Goal: Task Accomplishment & Management: Use online tool/utility

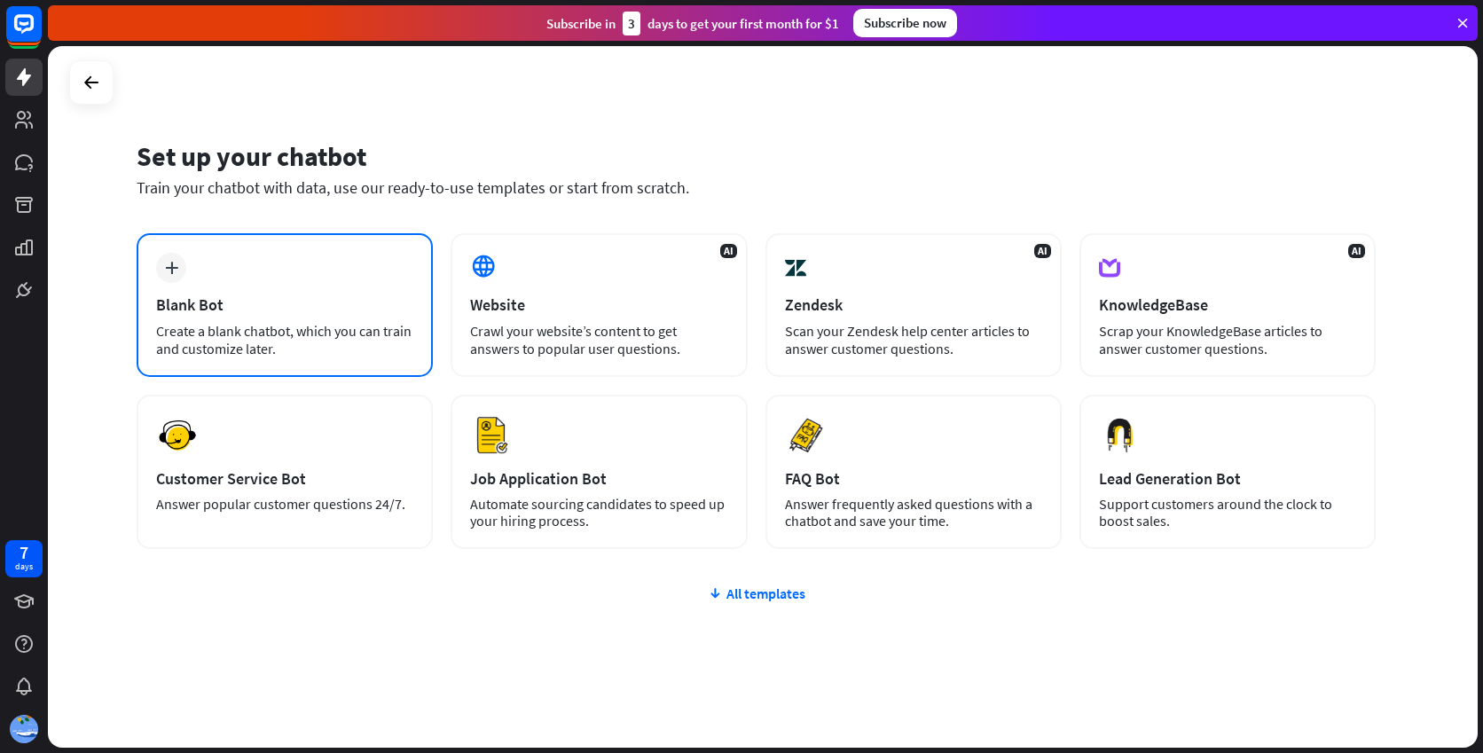
click at [277, 296] on div "Blank Bot" at bounding box center [284, 304] width 257 height 20
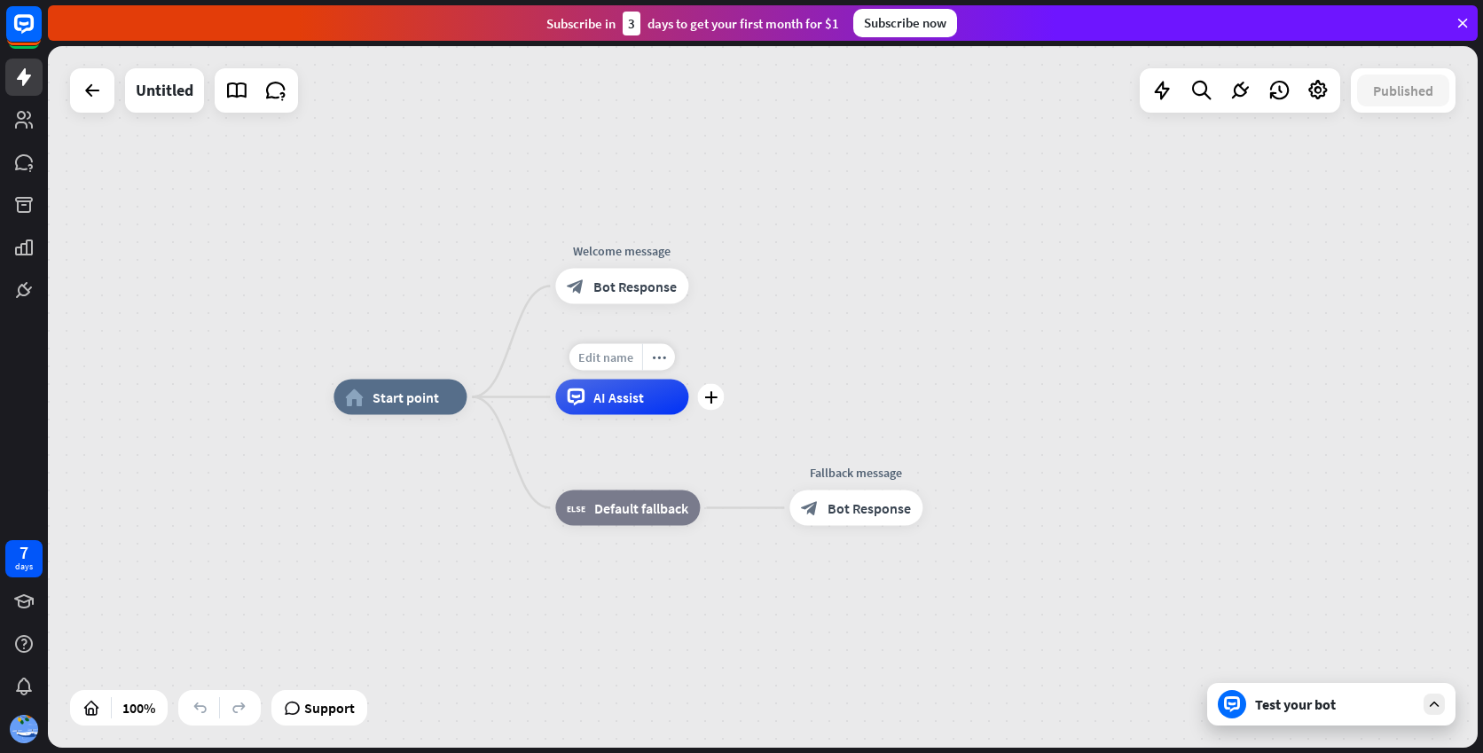
click at [608, 357] on span "Edit name" at bounding box center [605, 357] width 55 height 16
type input "****"
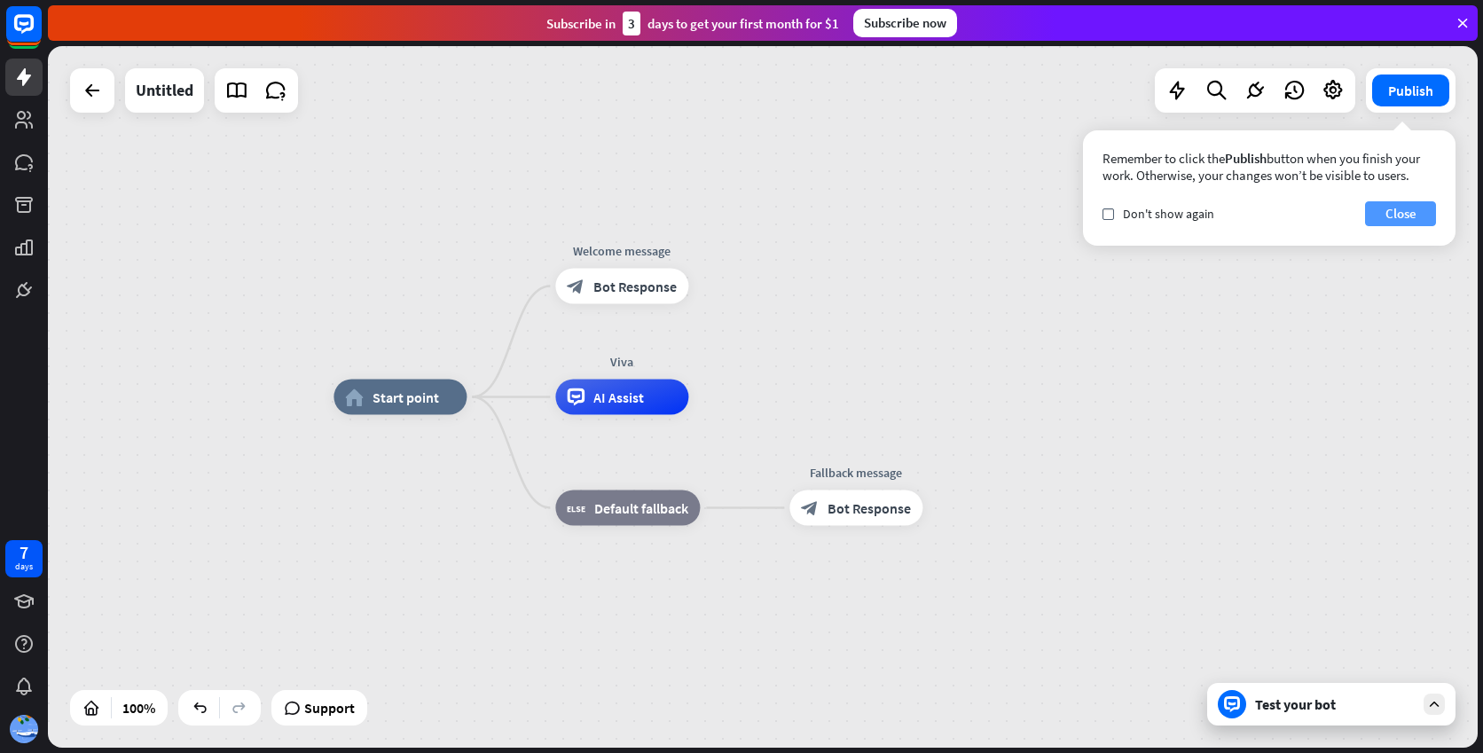
click at [1416, 222] on button "Close" at bounding box center [1400, 213] width 71 height 25
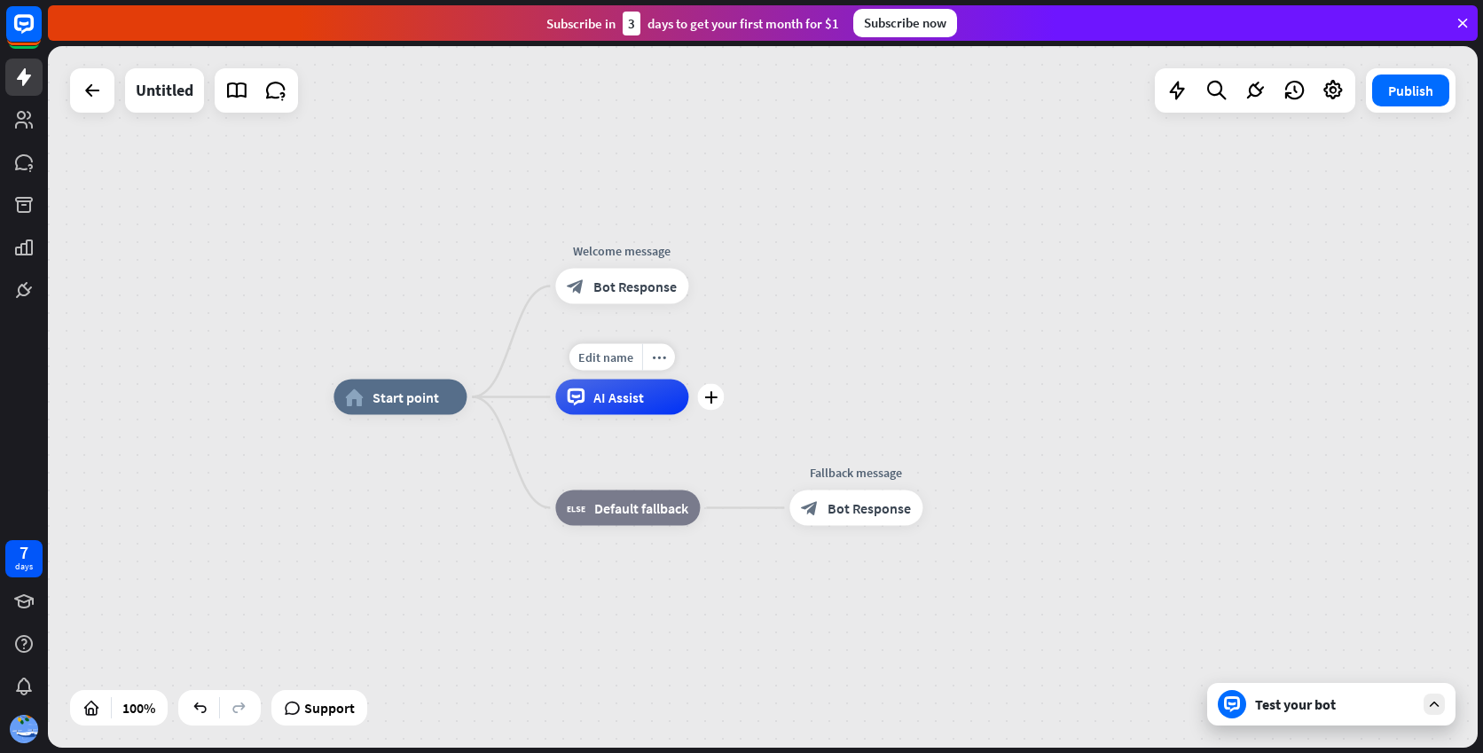
click at [627, 408] on div "AI Assist" at bounding box center [621, 397] width 133 height 35
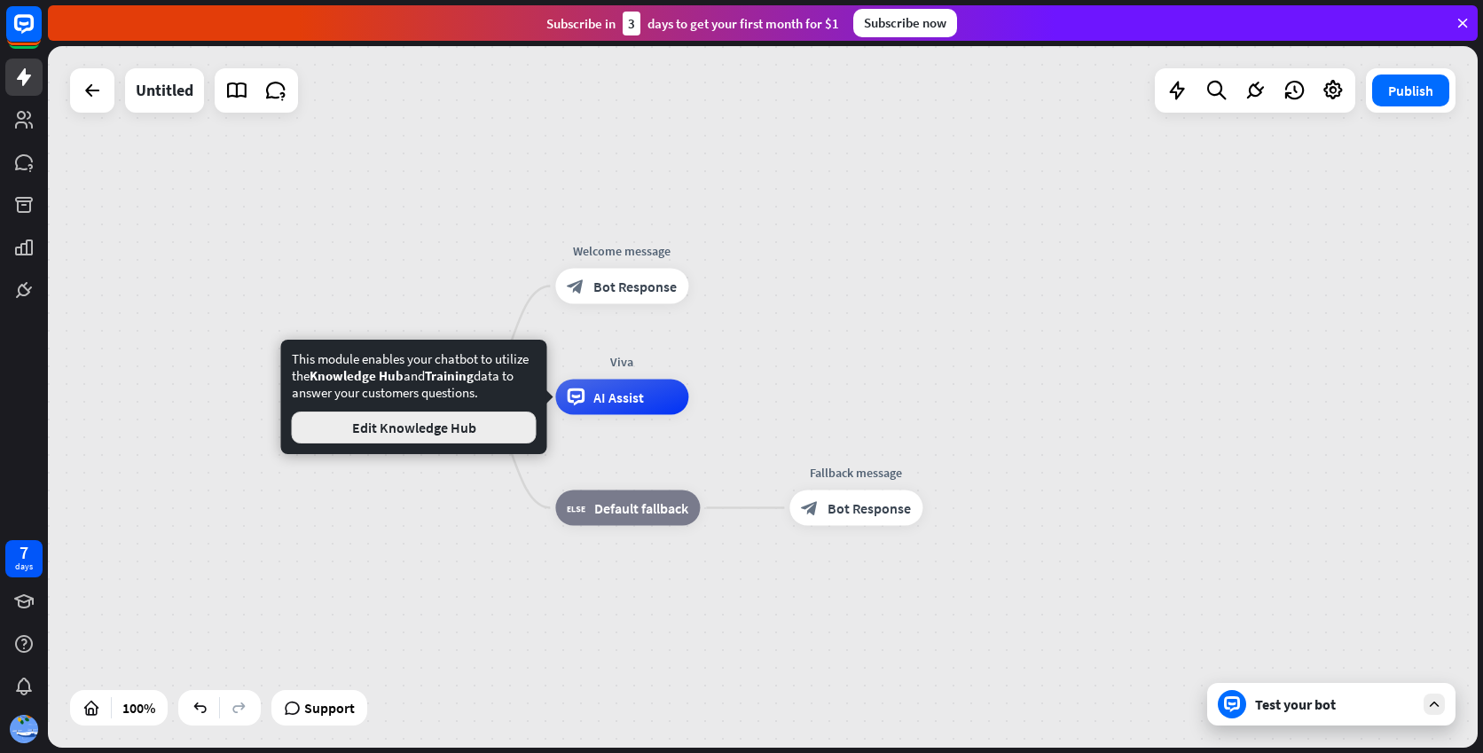
click at [442, 420] on button "Edit Knowledge Hub" at bounding box center [414, 428] width 245 height 32
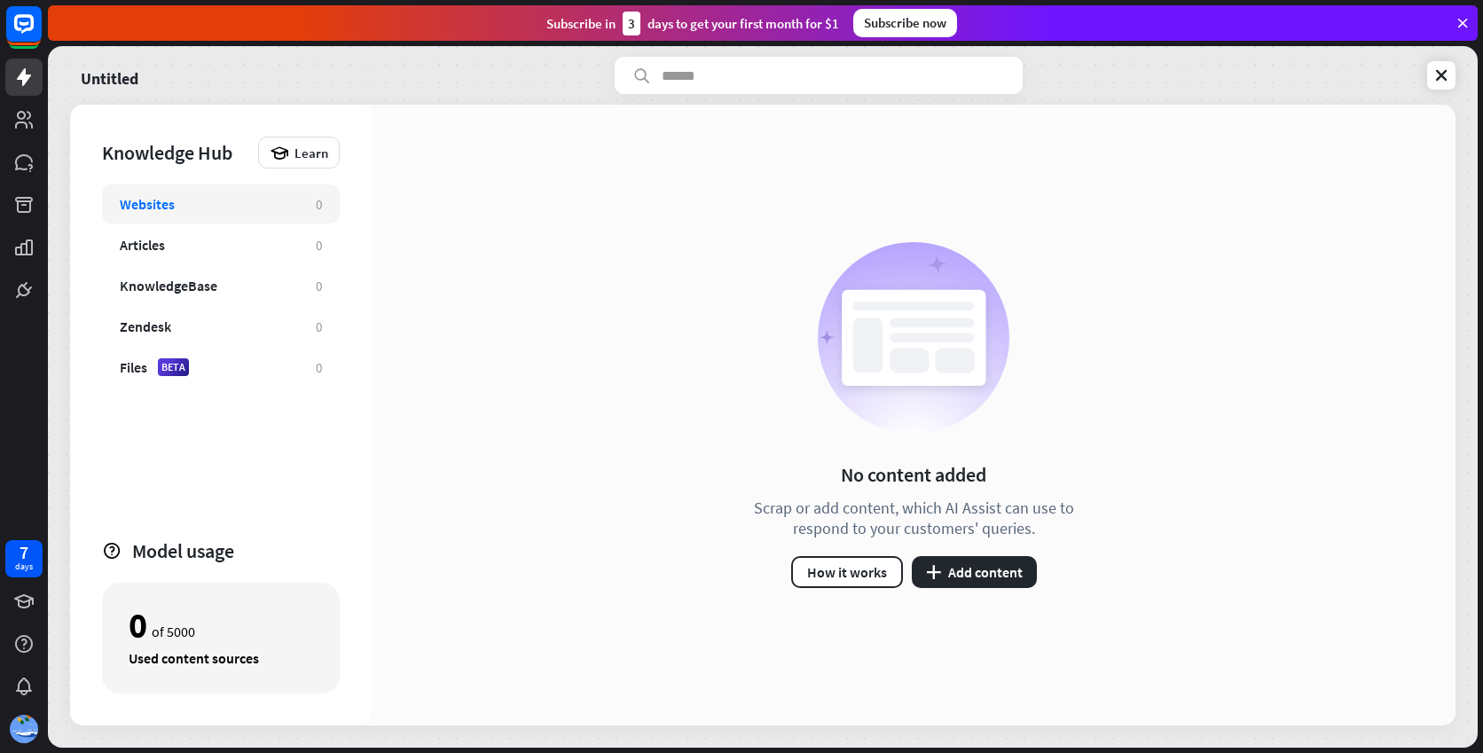
click at [45, 81] on div at bounding box center [24, 154] width 48 height 309
click at [13, 35] on rect at bounding box center [23, 23] width 39 height 39
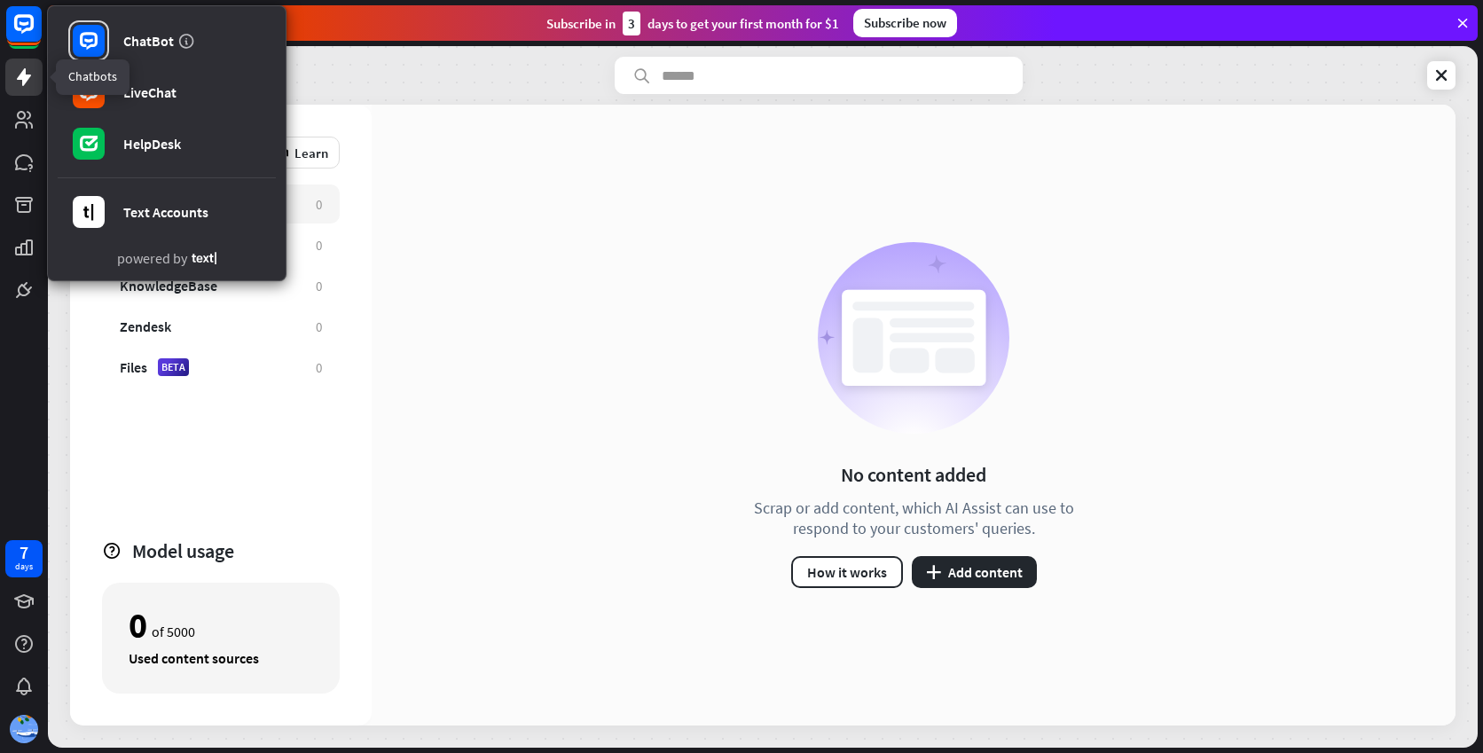
click at [5, 67] on link at bounding box center [23, 77] width 37 height 37
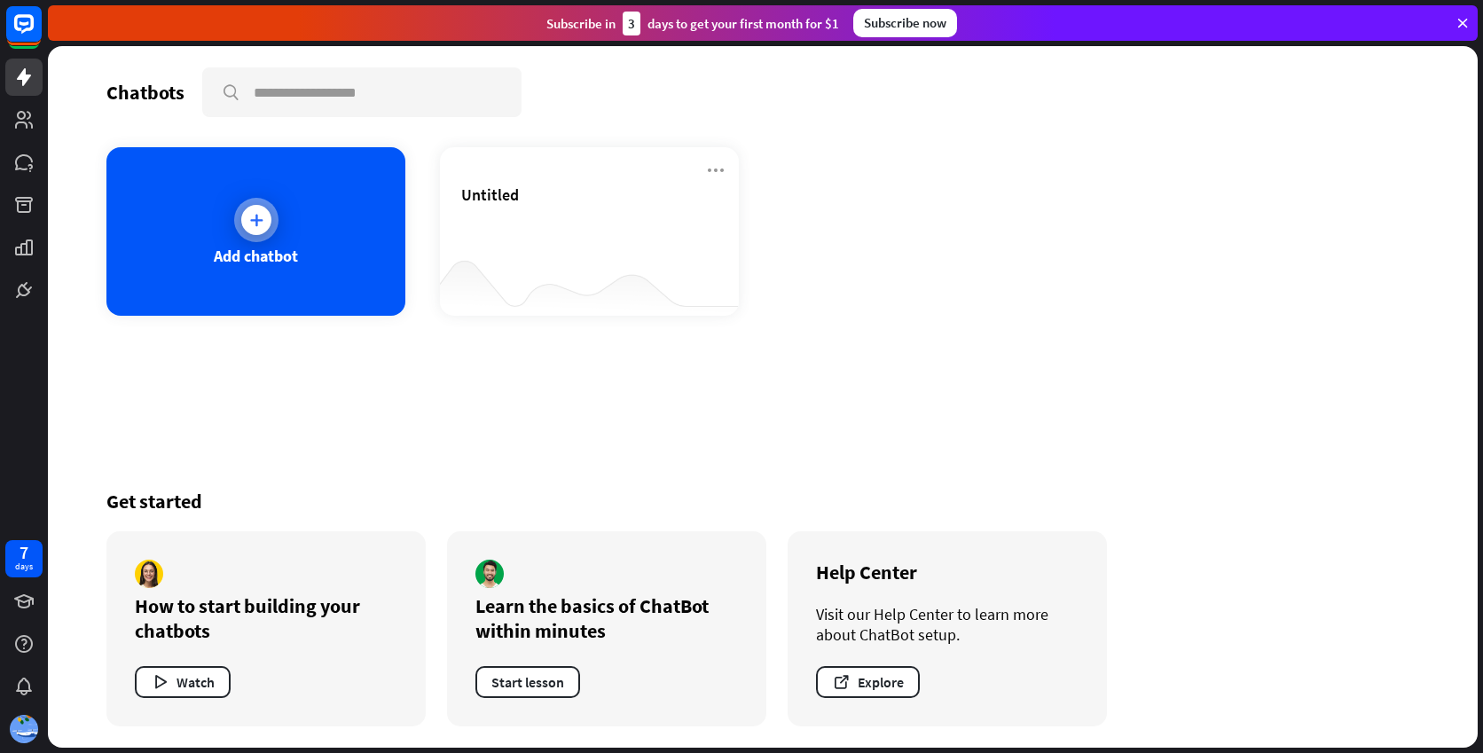
click at [318, 195] on div "Add chatbot" at bounding box center [255, 231] width 299 height 169
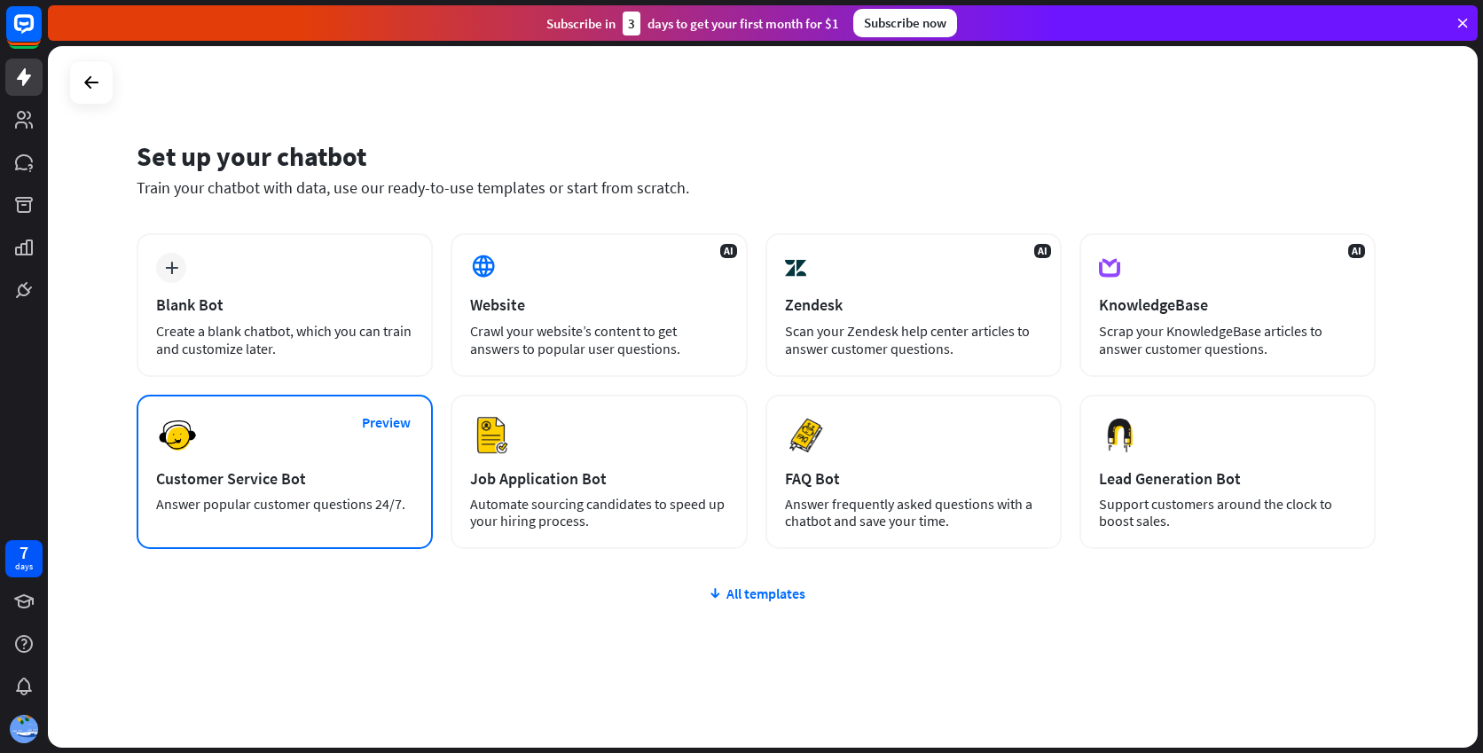
click at [348, 486] on div "Customer Service Bot" at bounding box center [284, 478] width 257 height 20
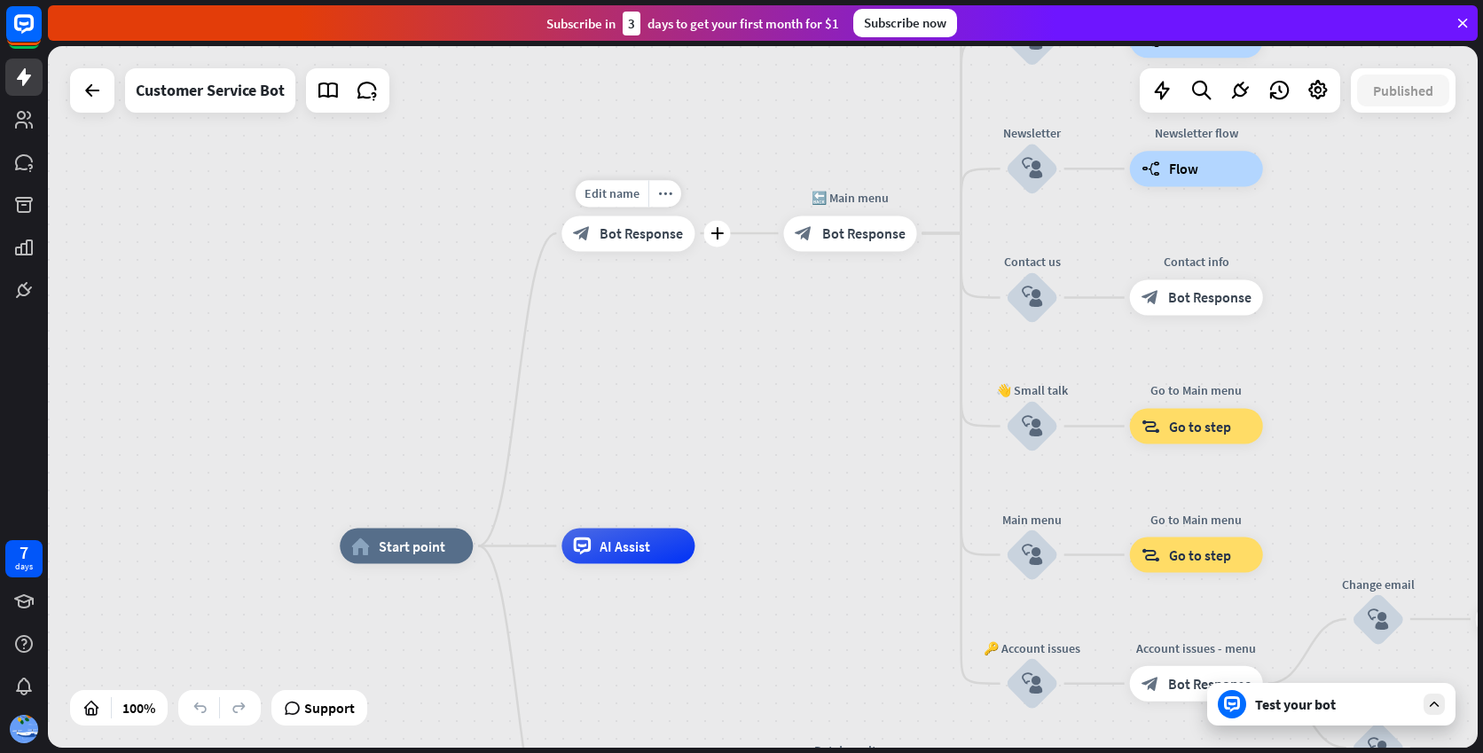
click at [653, 244] on div "block_bot_response Bot Response" at bounding box center [627, 233] width 133 height 35
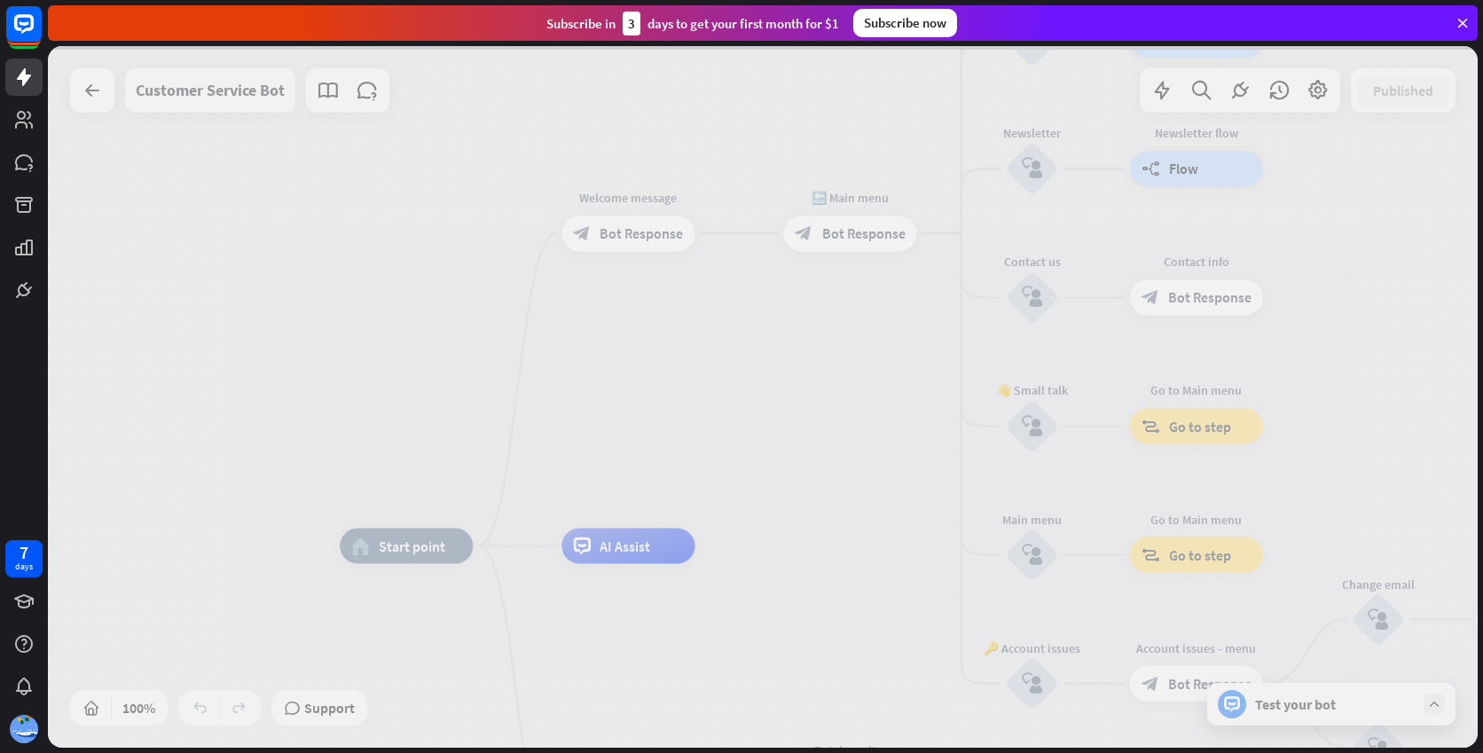
click at [653, 244] on div at bounding box center [763, 397] width 1430 height 702
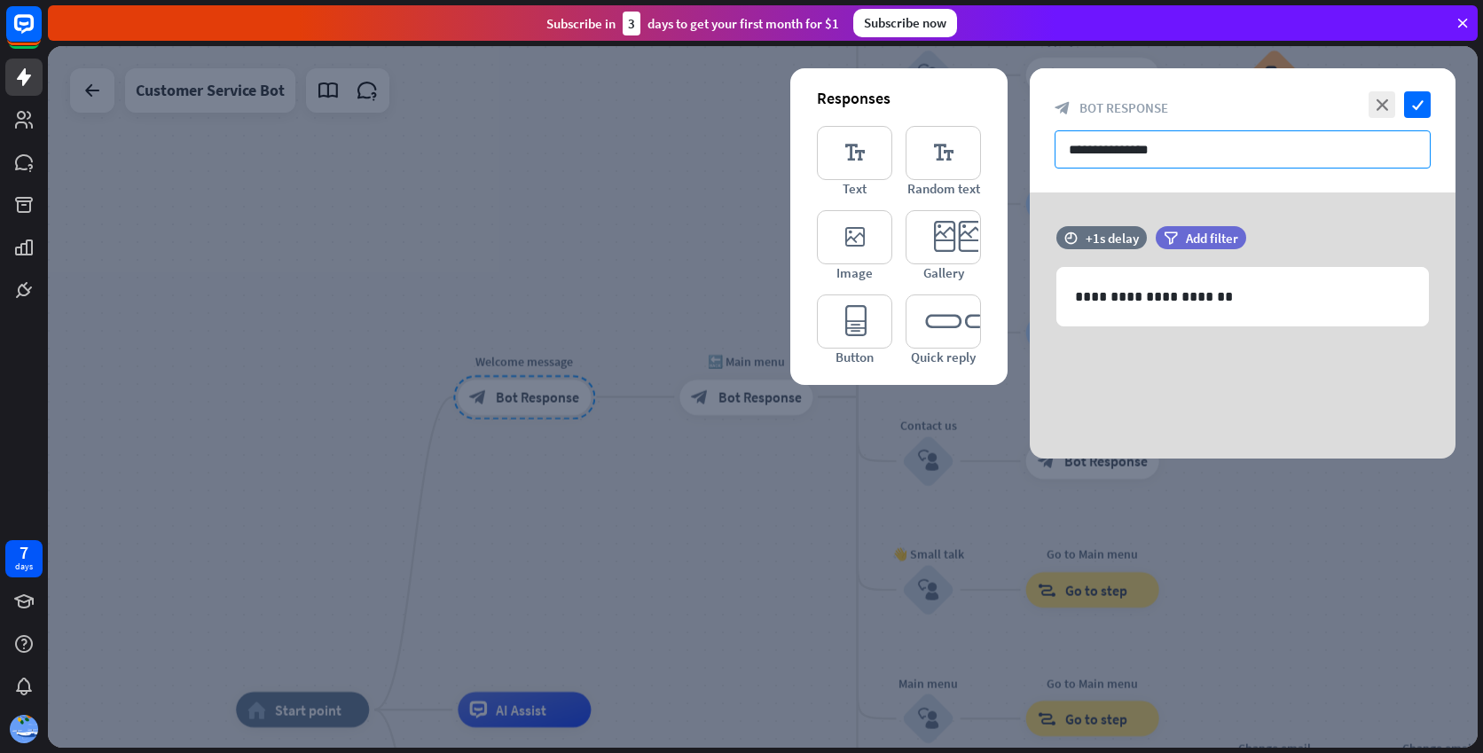
click at [1126, 161] on input "**********" at bounding box center [1243, 149] width 376 height 38
click at [1178, 281] on div "**********" at bounding box center [1242, 297] width 371 height 58
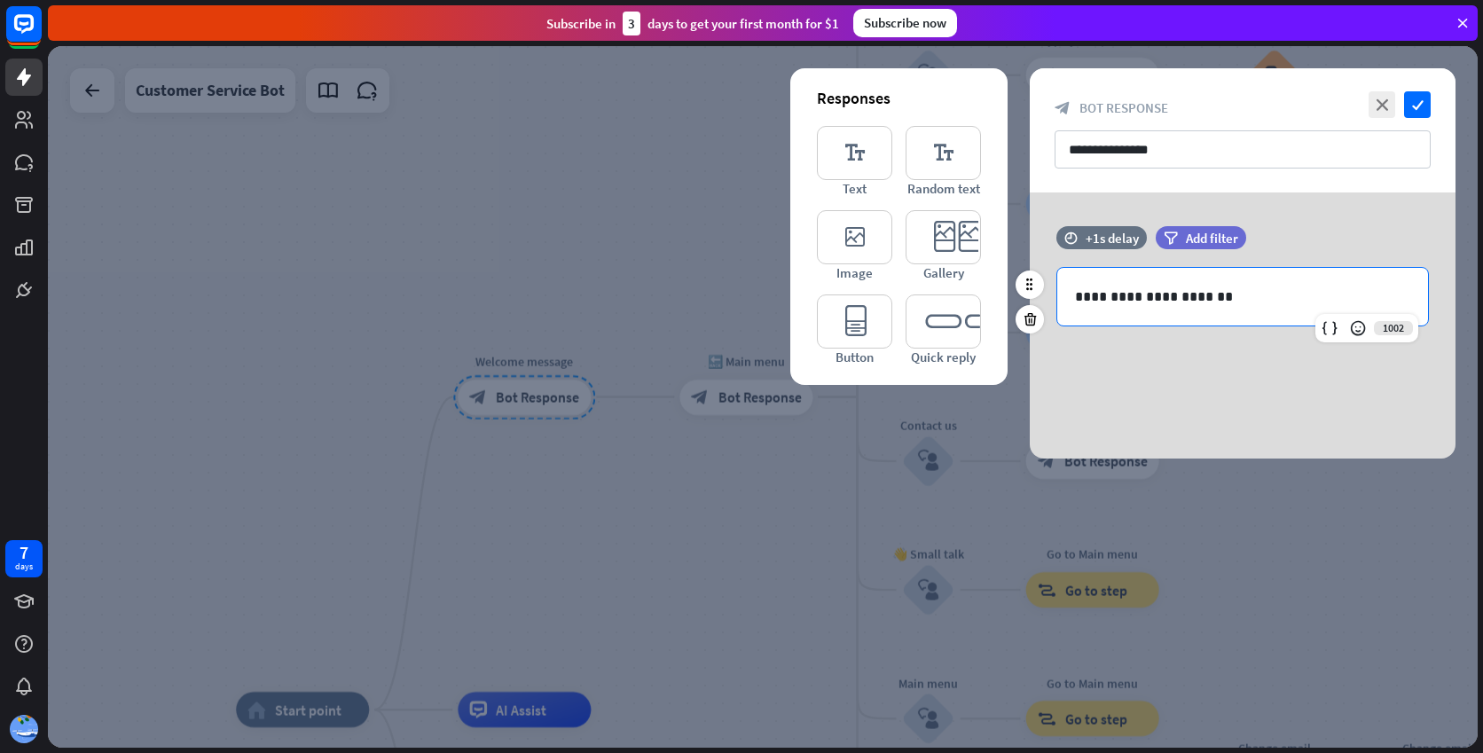
click at [1178, 281] on div "**********" at bounding box center [1242, 297] width 371 height 58
click at [647, 196] on div at bounding box center [763, 397] width 1430 height 702
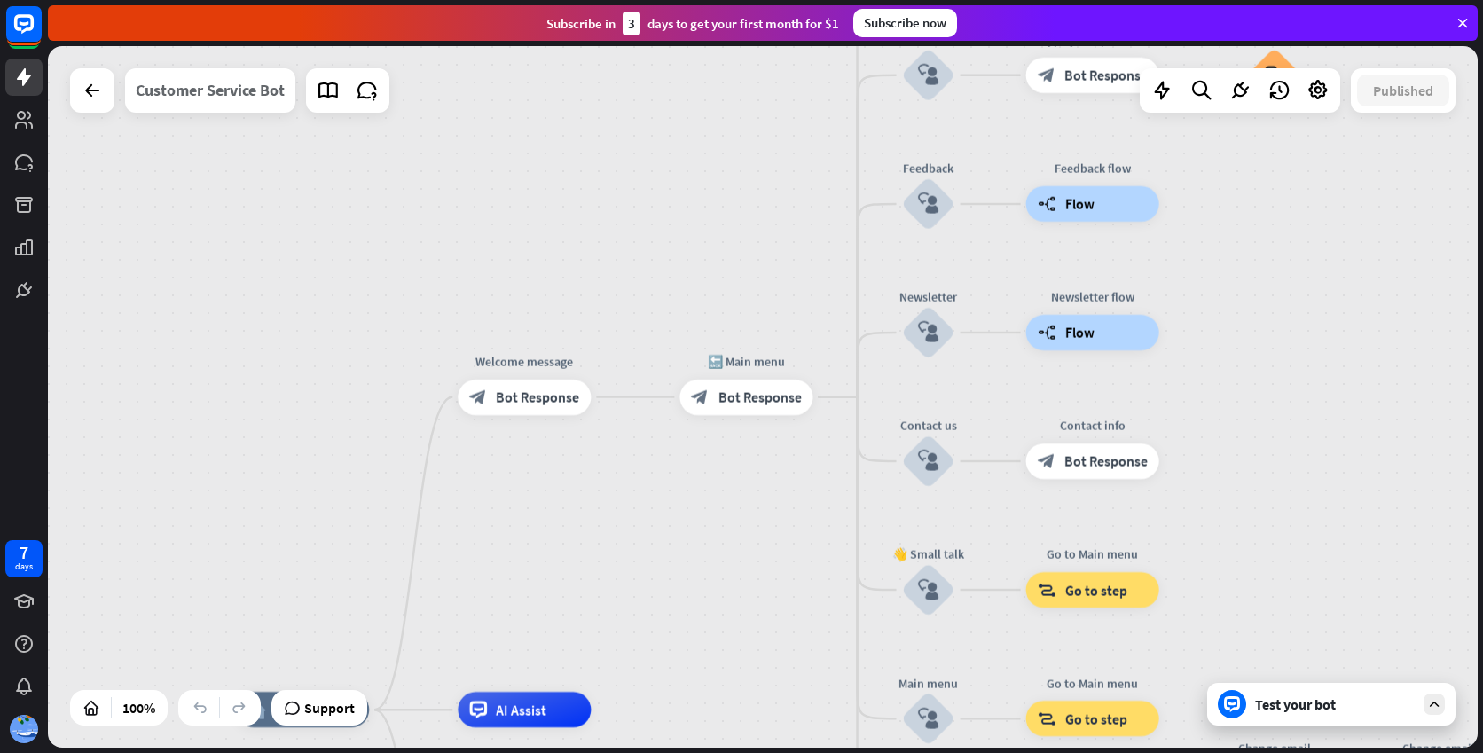
click at [263, 95] on div "Customer Service Bot" at bounding box center [210, 90] width 149 height 44
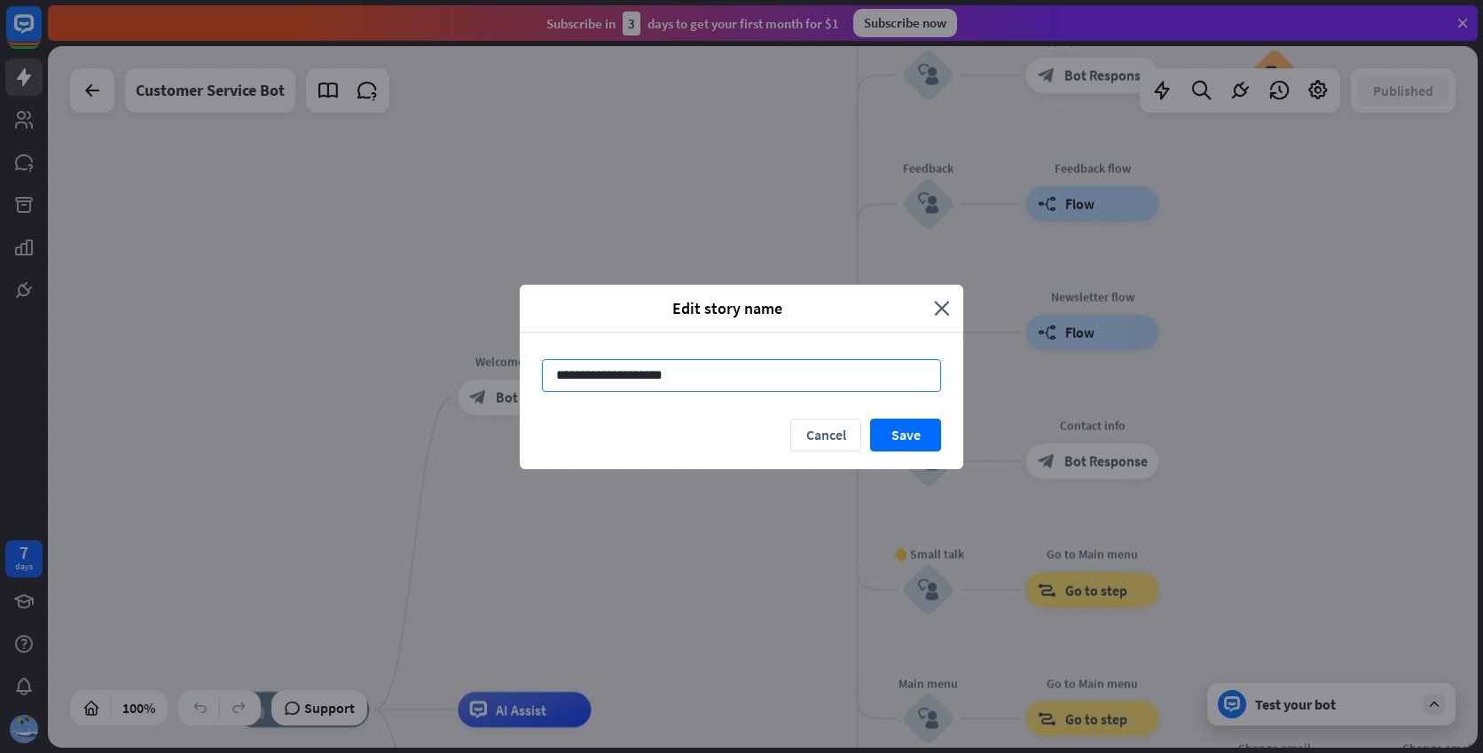
click at [721, 387] on input "**********" at bounding box center [741, 375] width 399 height 33
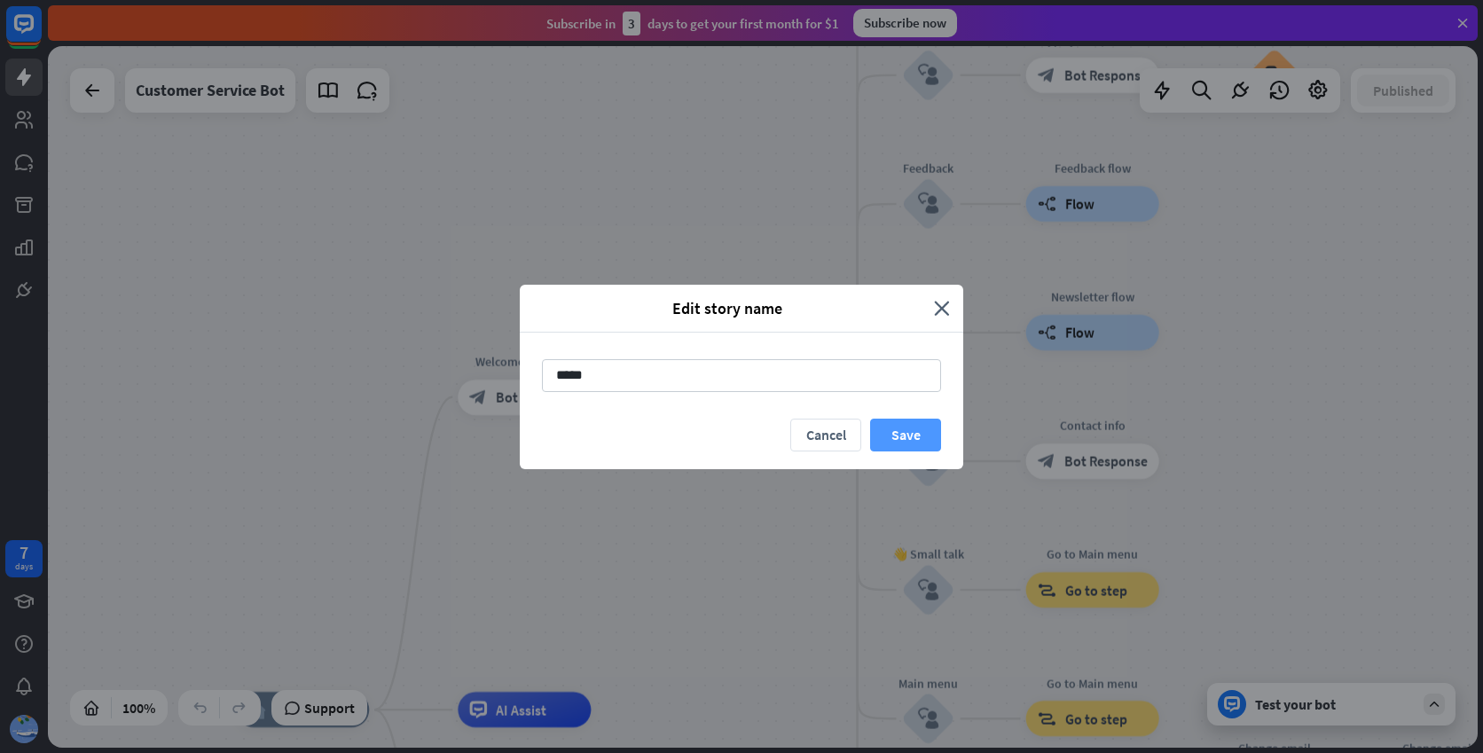
type input "*****"
click at [920, 434] on button "Save" at bounding box center [905, 435] width 71 height 33
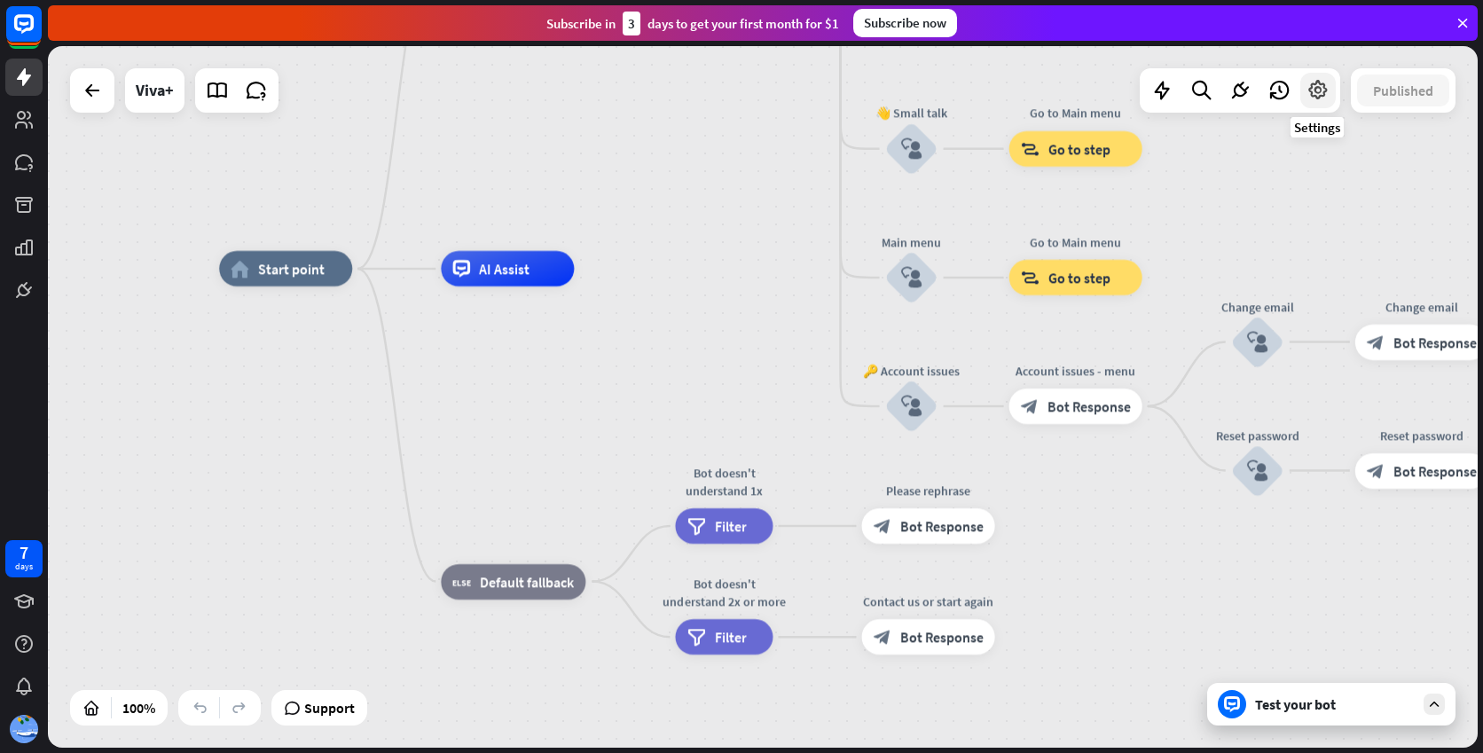
click at [1318, 90] on icon at bounding box center [1318, 90] width 23 height 23
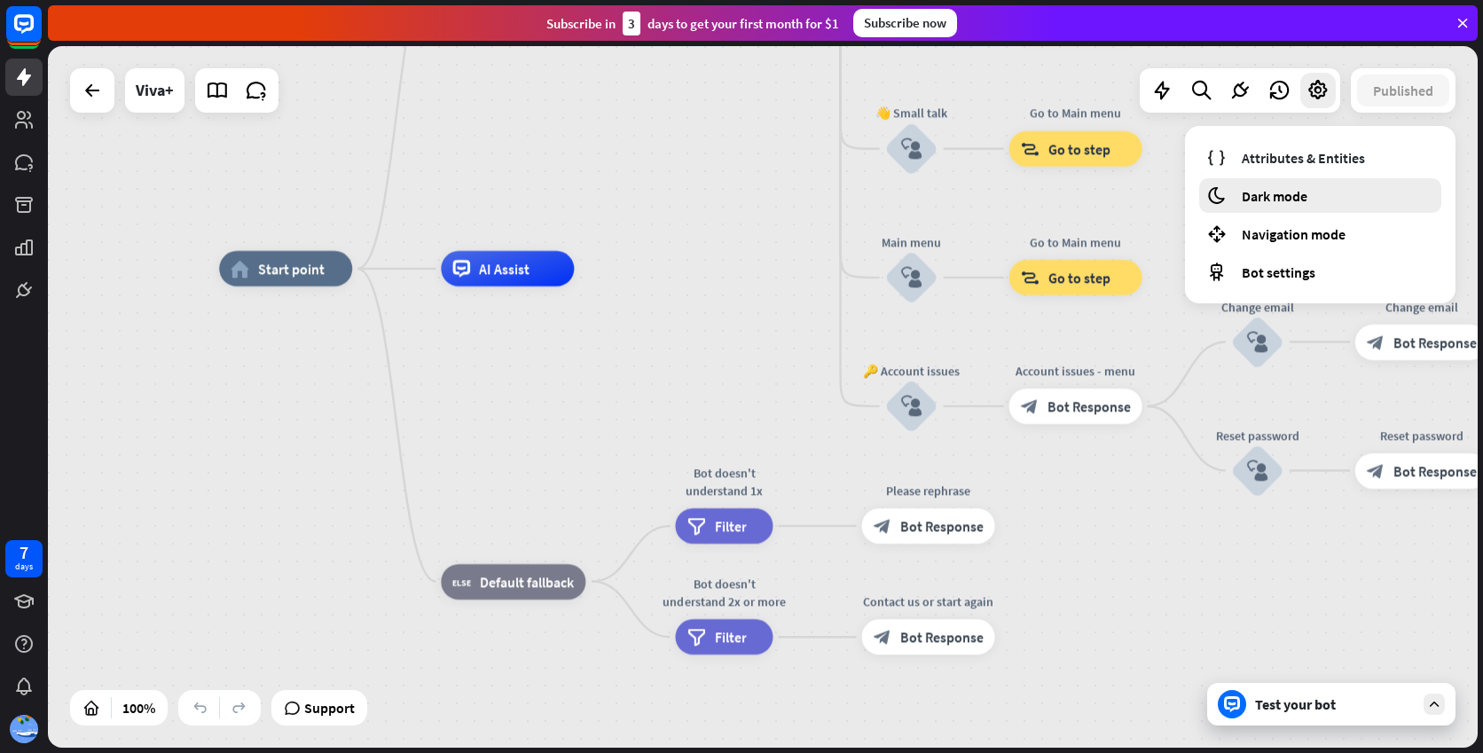
click at [1294, 204] on div "moon Dark mode" at bounding box center [1320, 195] width 242 height 35
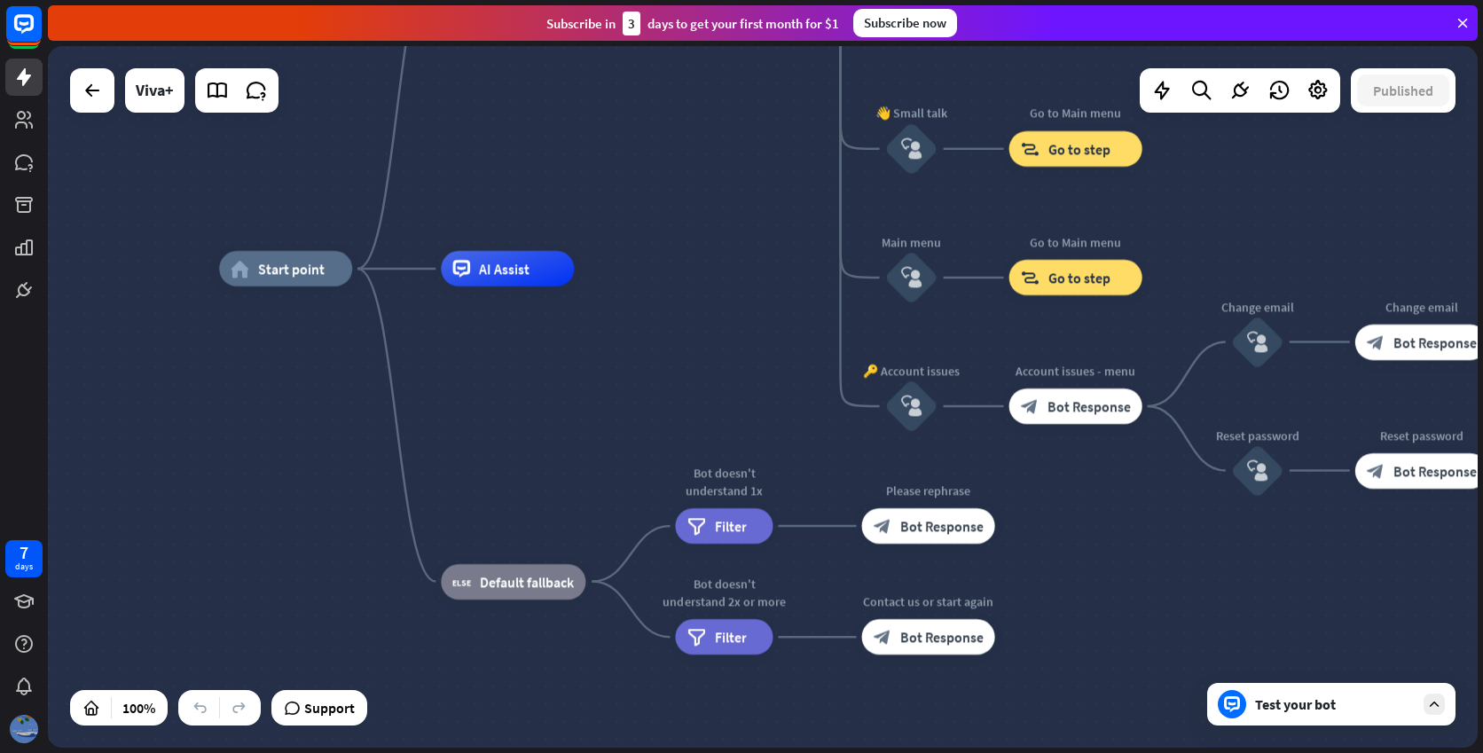
click at [20, 730] on img at bounding box center [24, 729] width 28 height 28
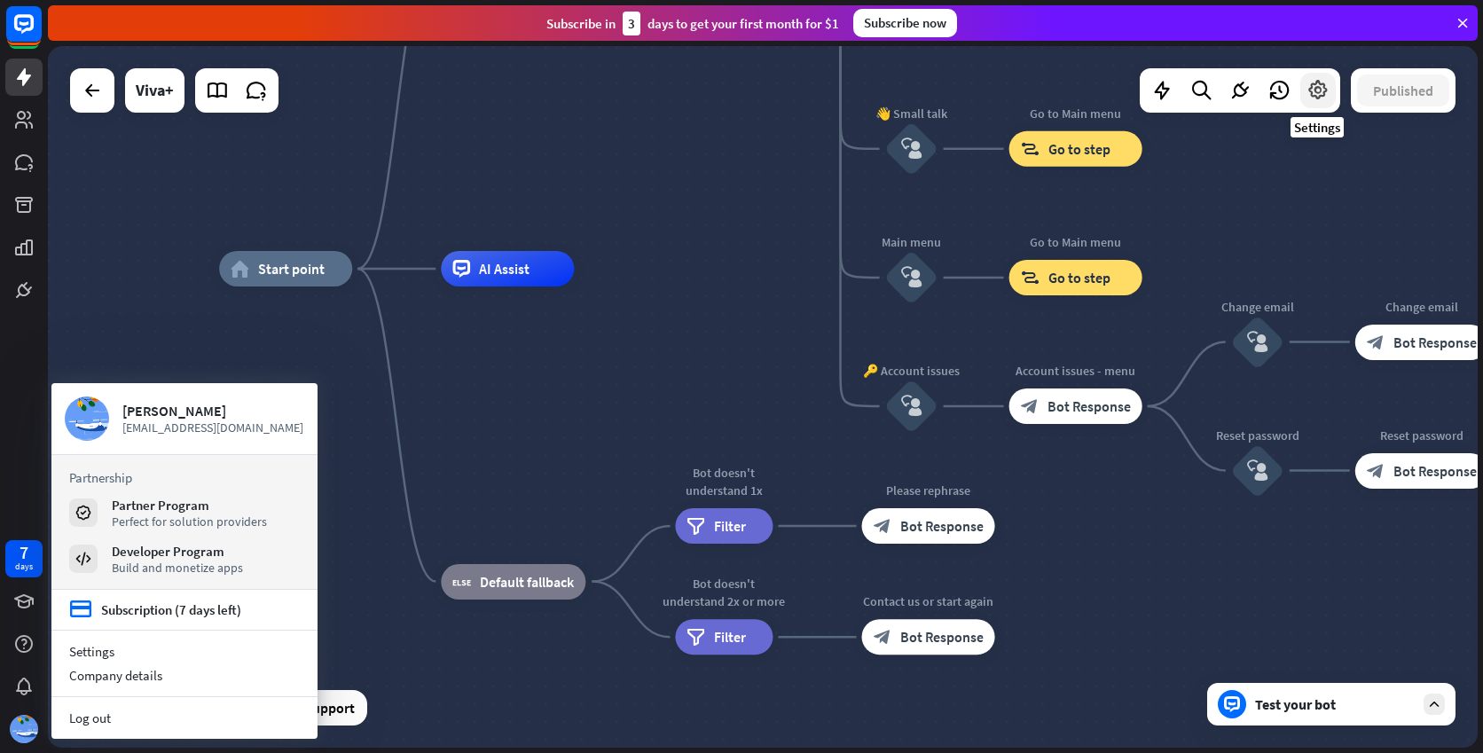
click at [1320, 97] on icon at bounding box center [1318, 90] width 23 height 23
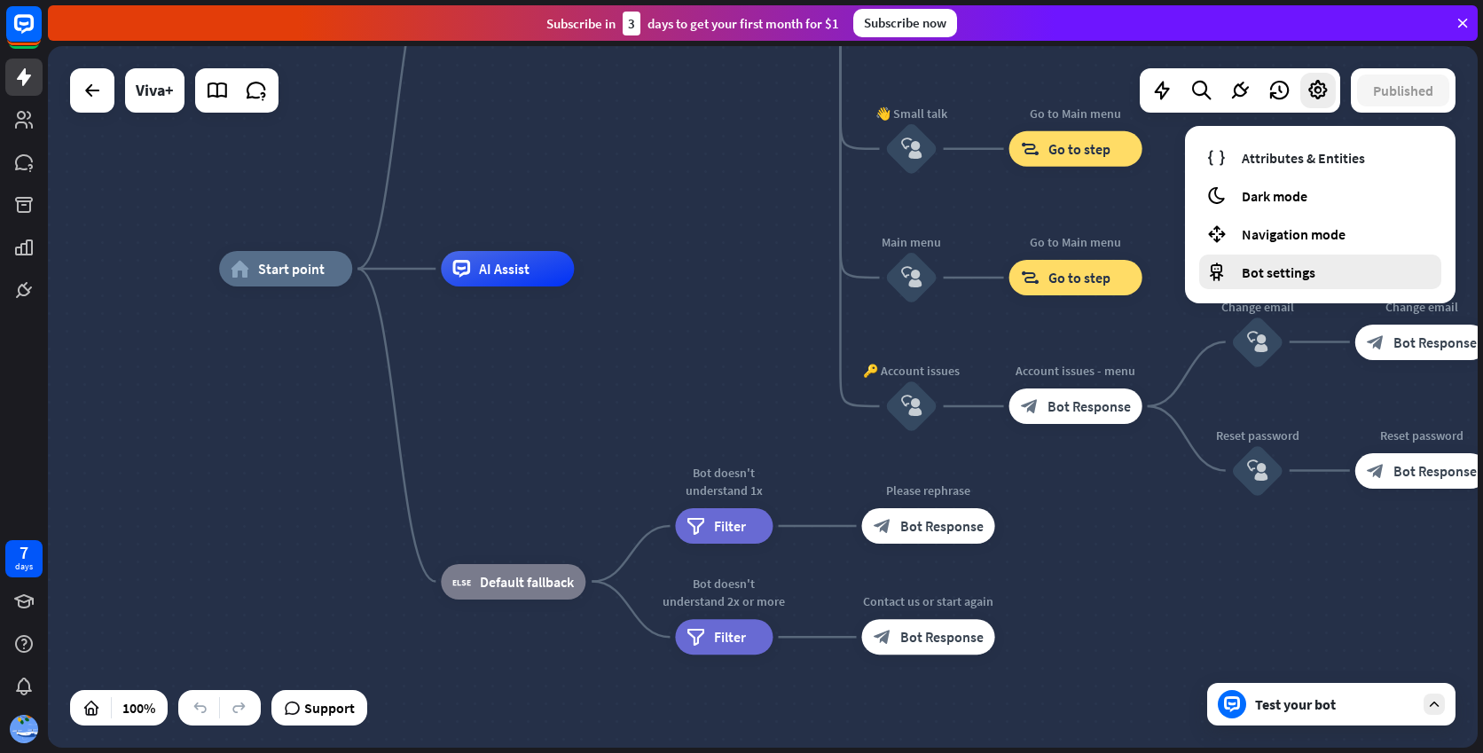
click at [1287, 265] on span "Bot settings" at bounding box center [1279, 272] width 74 height 18
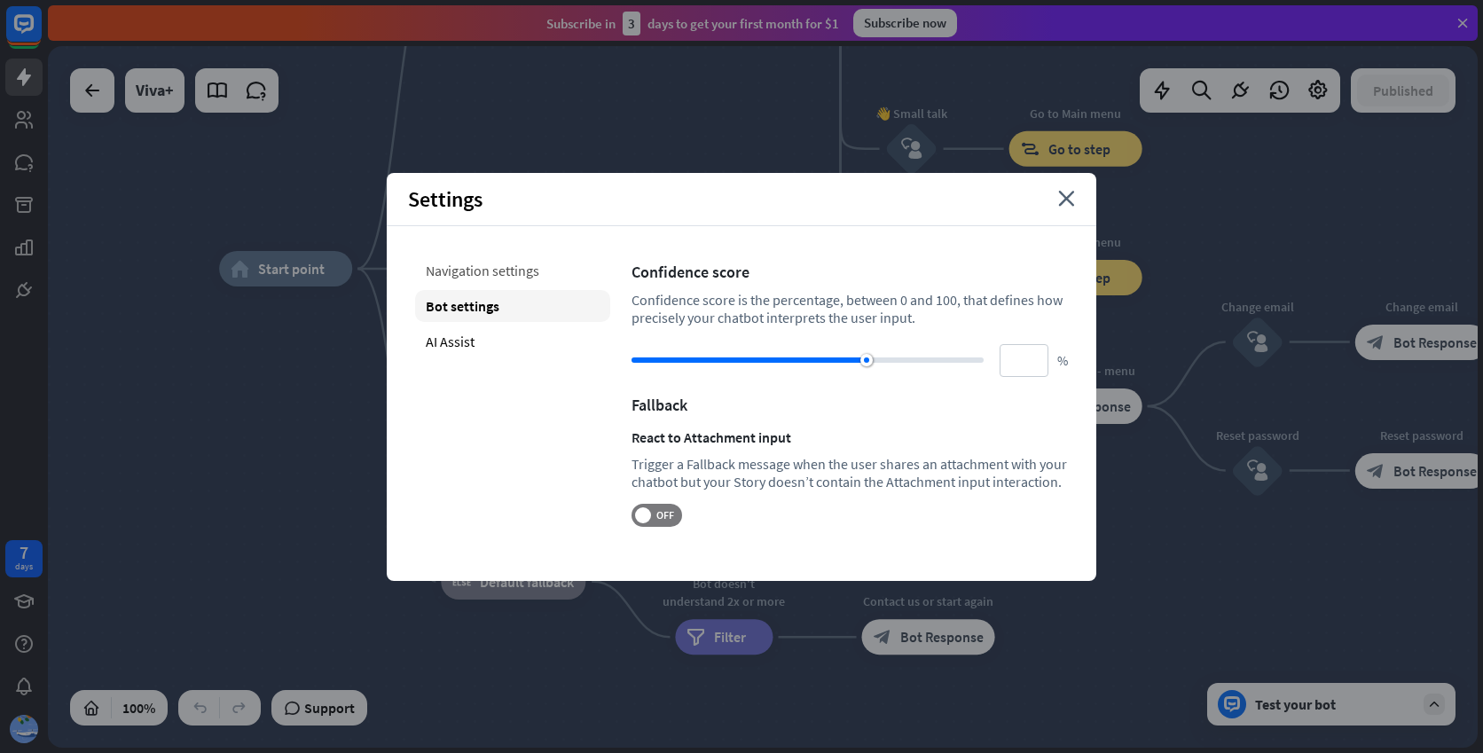
click at [555, 278] on div "Navigation settings" at bounding box center [512, 271] width 195 height 32
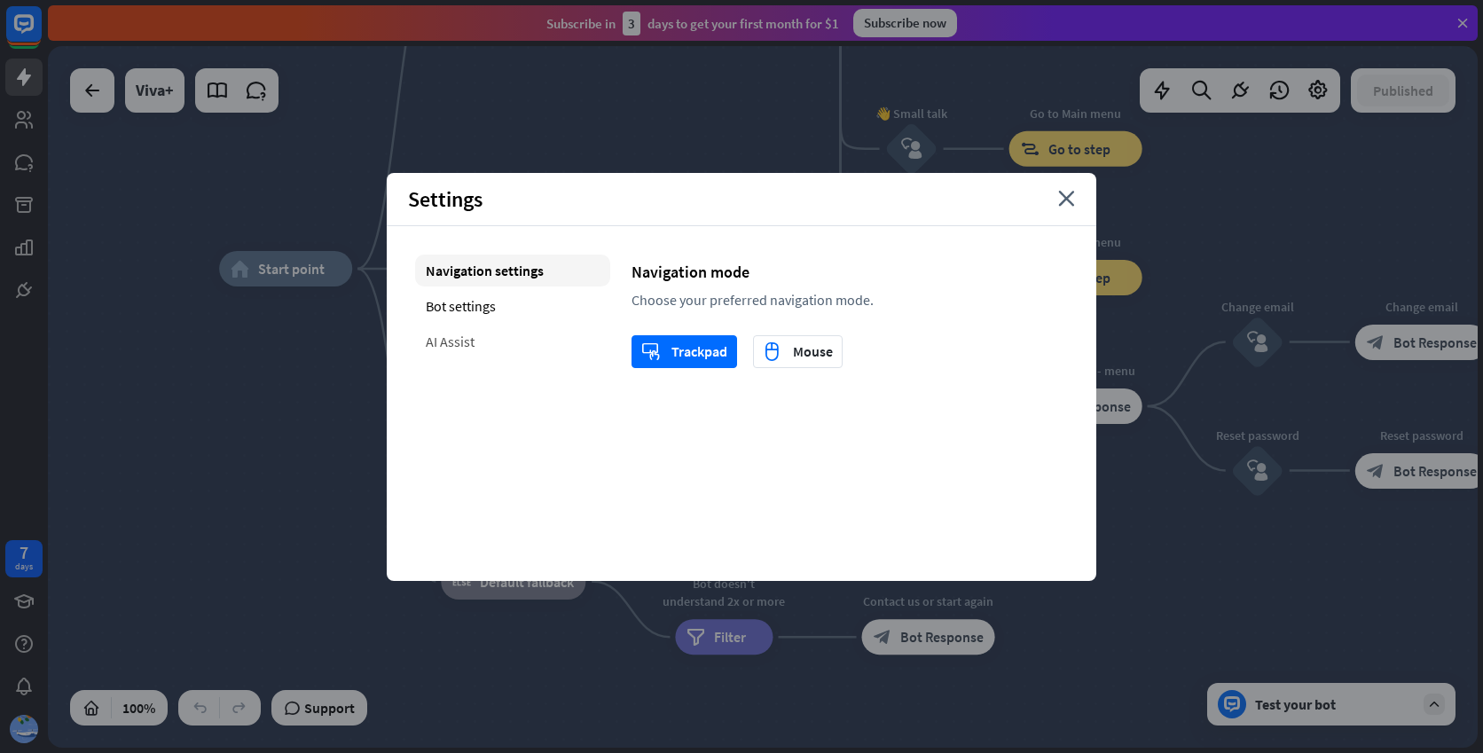
click at [489, 342] on div "AI Assist" at bounding box center [512, 342] width 195 height 32
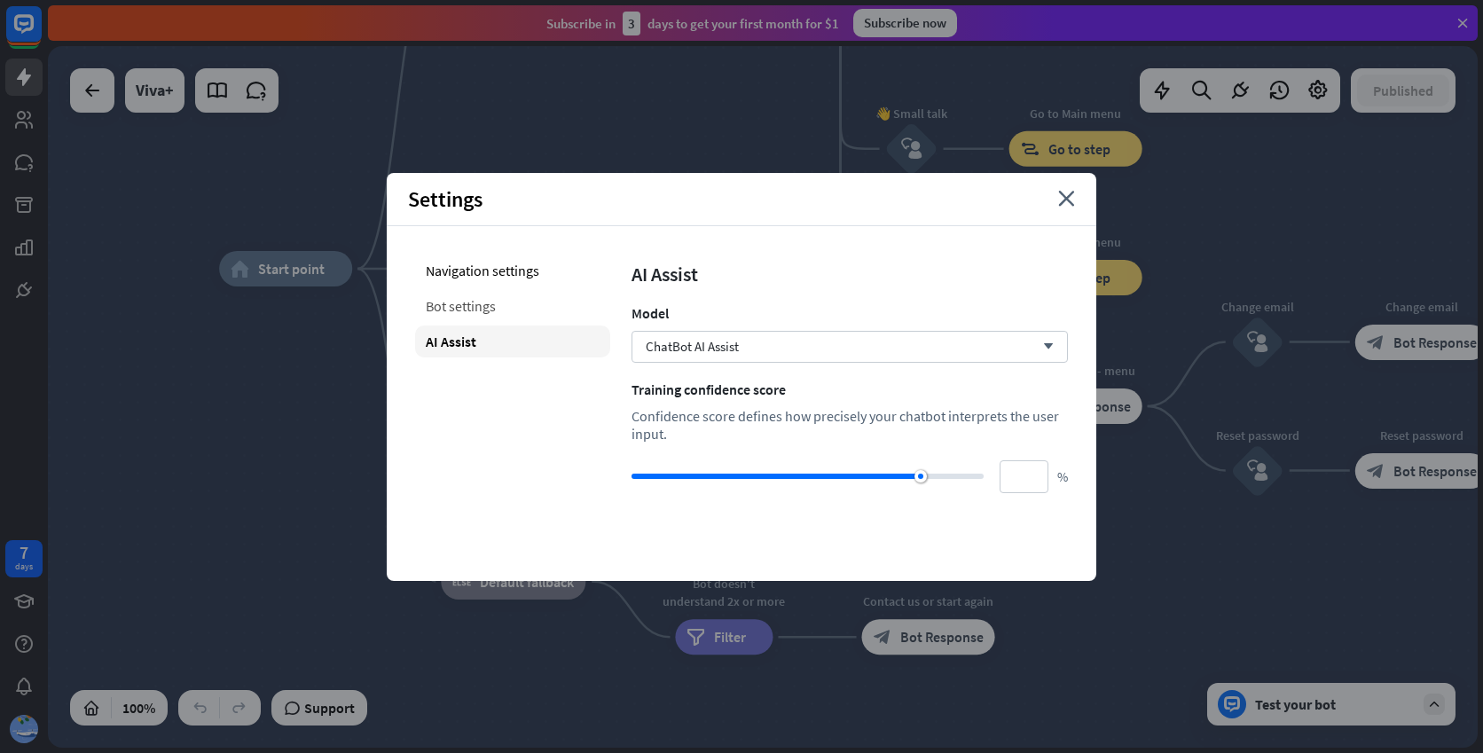
click at [541, 302] on div "Bot settings" at bounding box center [512, 306] width 195 height 32
type input "**"
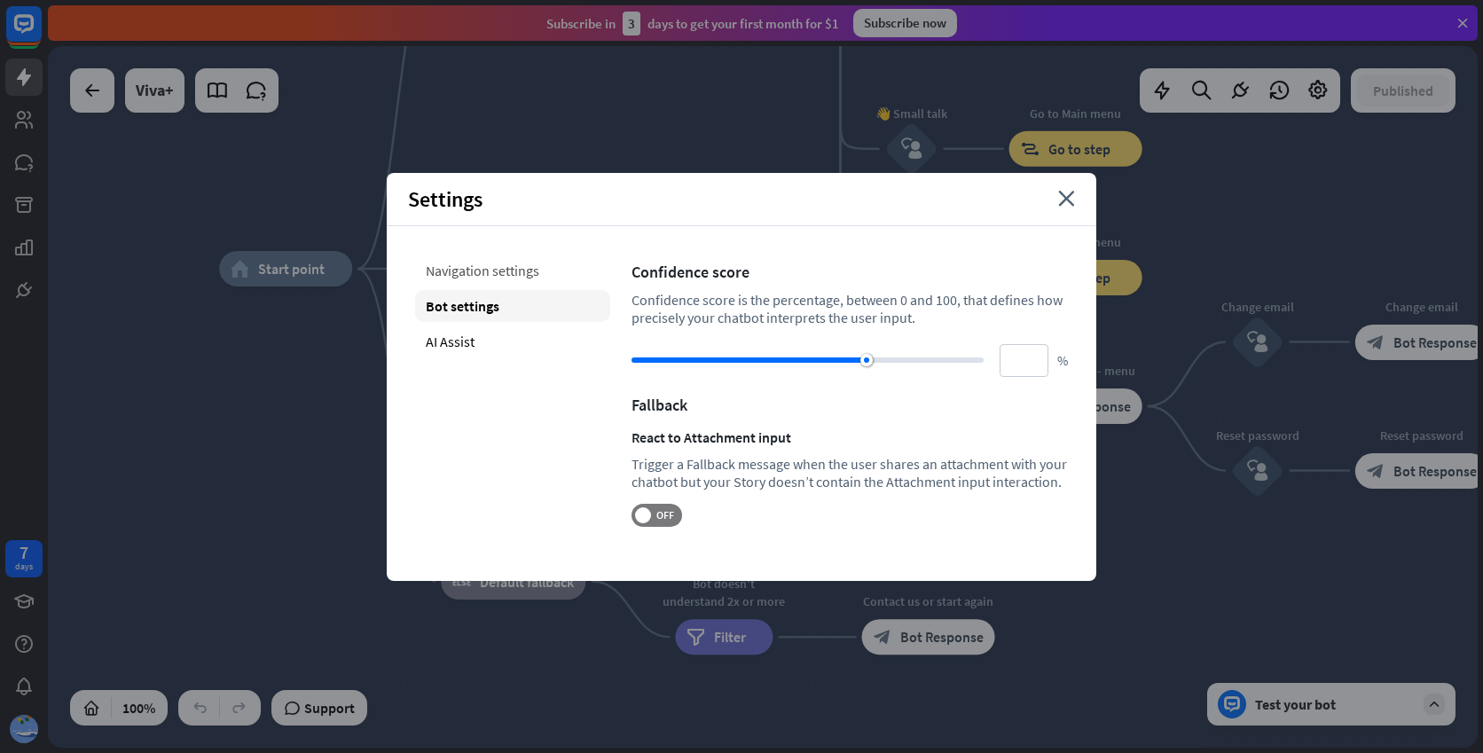
click at [543, 274] on div "Navigation settings" at bounding box center [512, 271] width 195 height 32
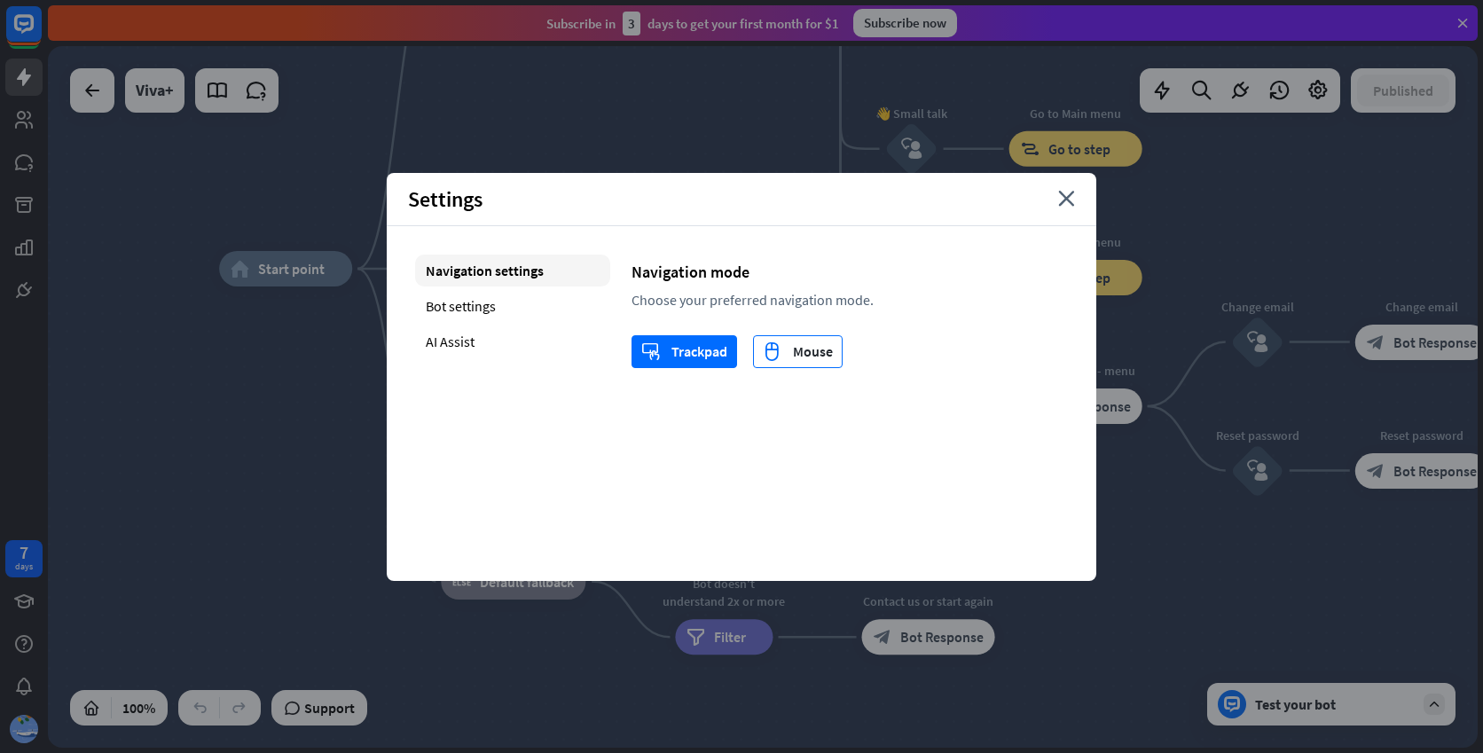
click at [827, 362] on div "mouse Mouse" at bounding box center [798, 351] width 70 height 31
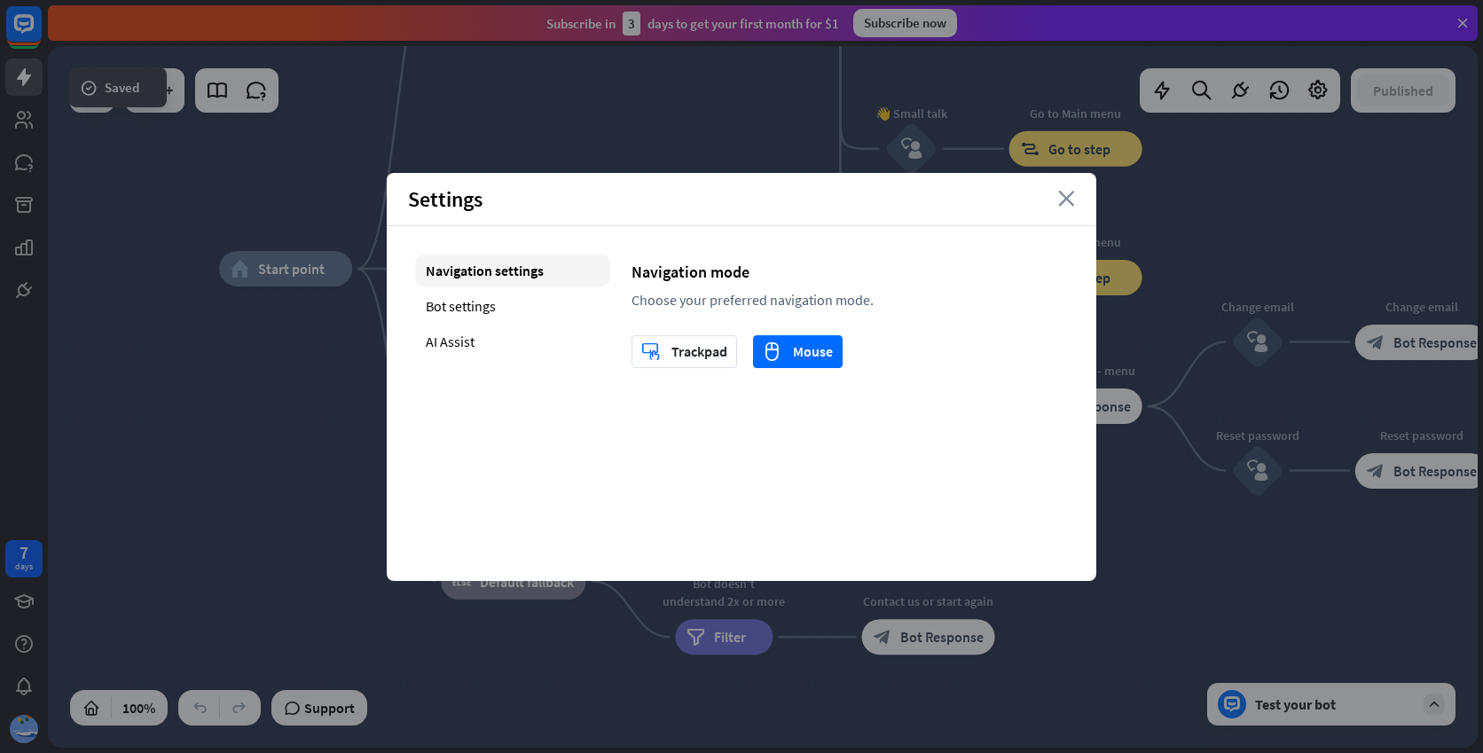
click at [1069, 200] on icon "close" at bounding box center [1066, 199] width 17 height 16
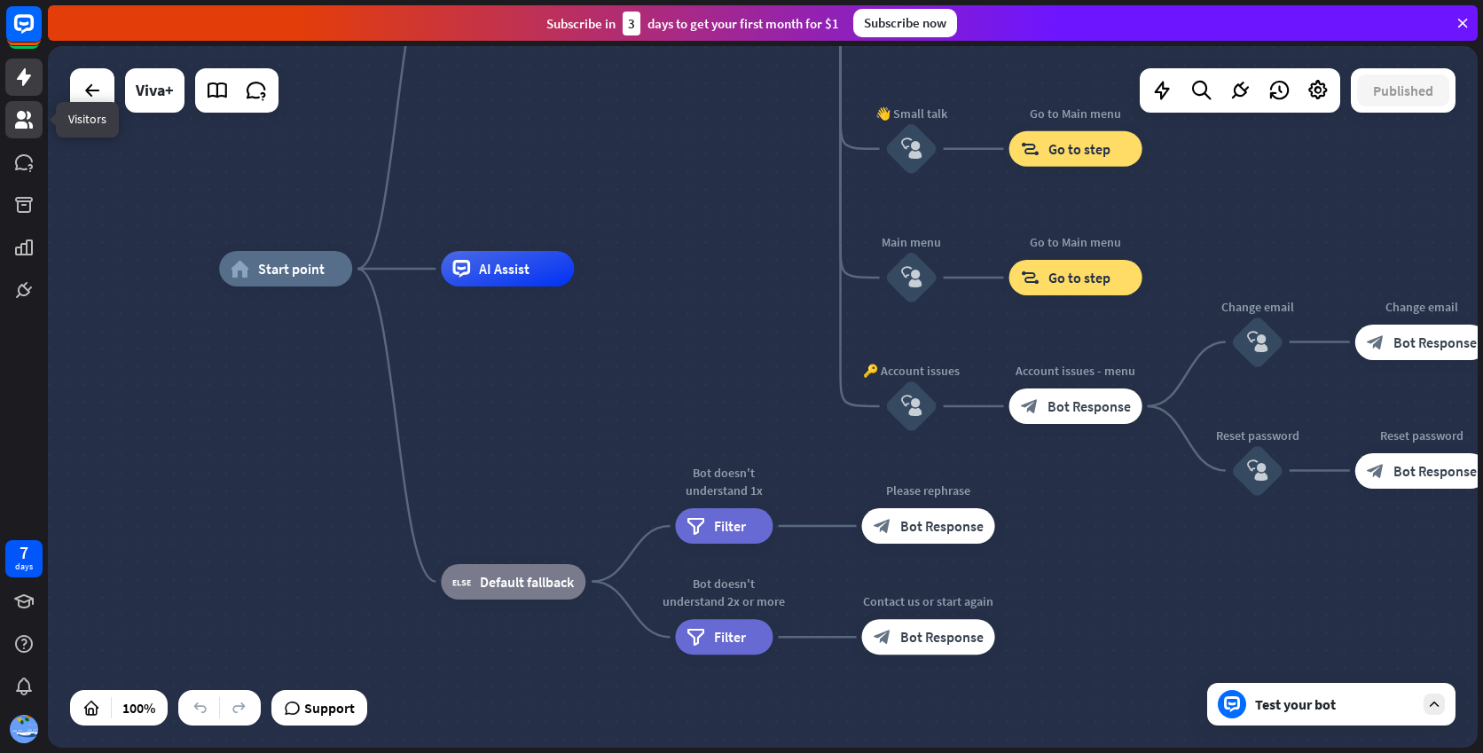
click at [16, 115] on icon at bounding box center [23, 119] width 21 height 21
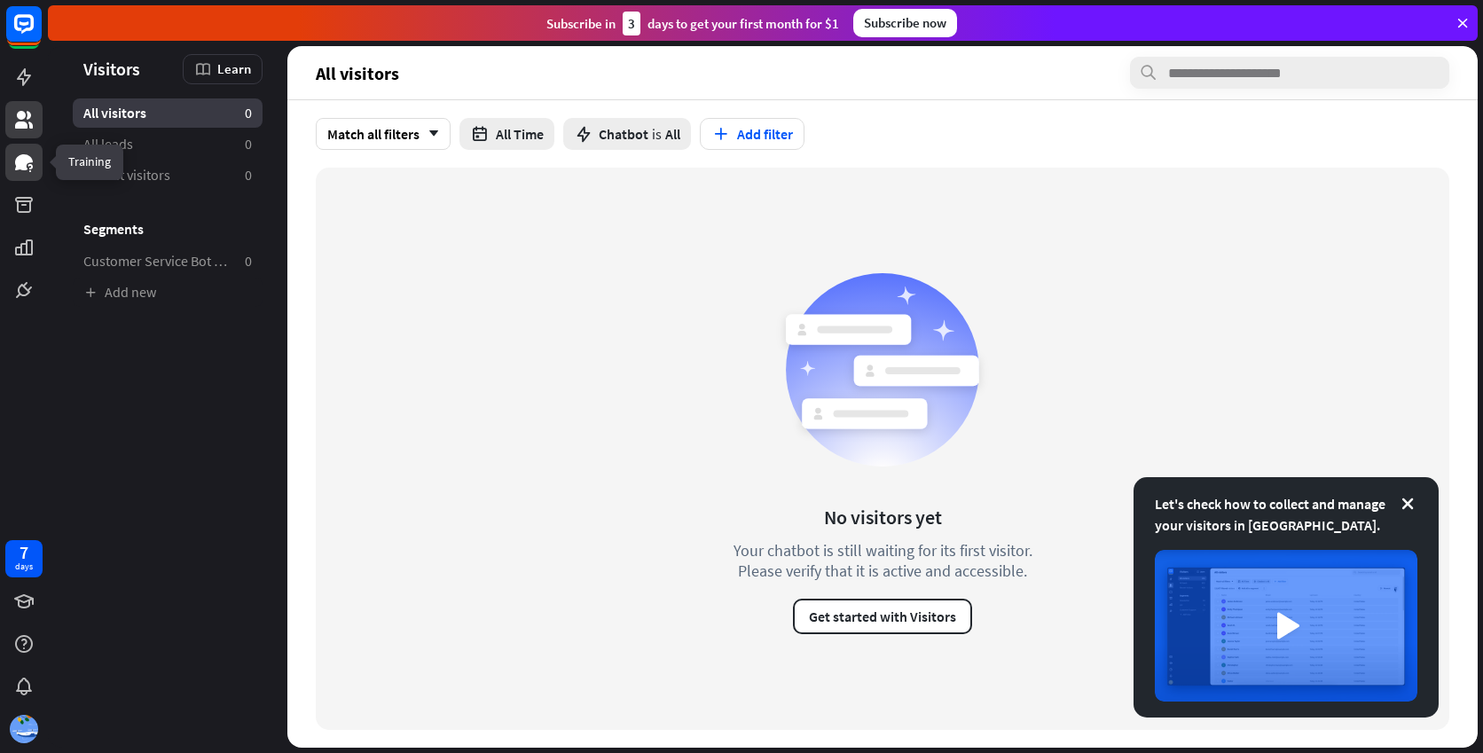
click at [27, 174] on link at bounding box center [23, 162] width 37 height 37
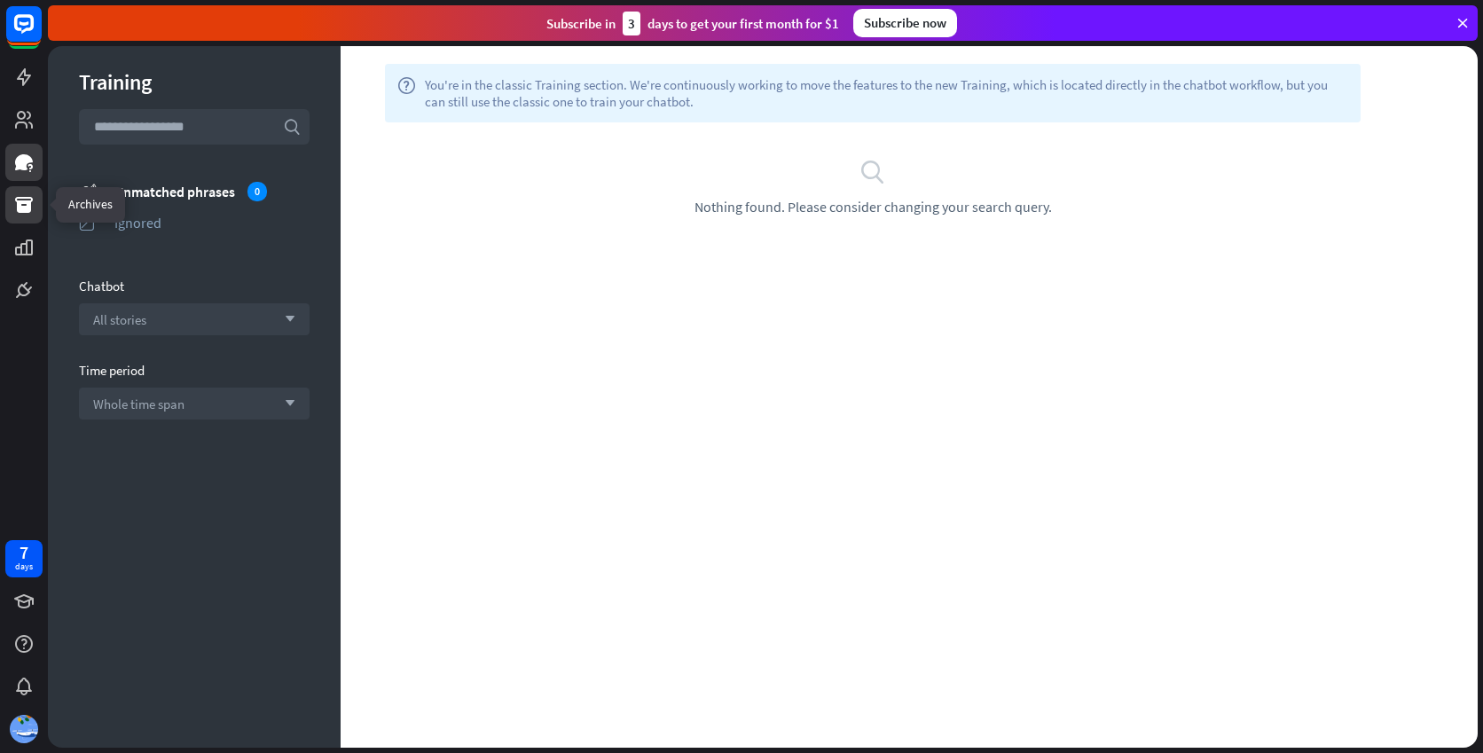
click at [23, 196] on icon at bounding box center [23, 204] width 21 height 21
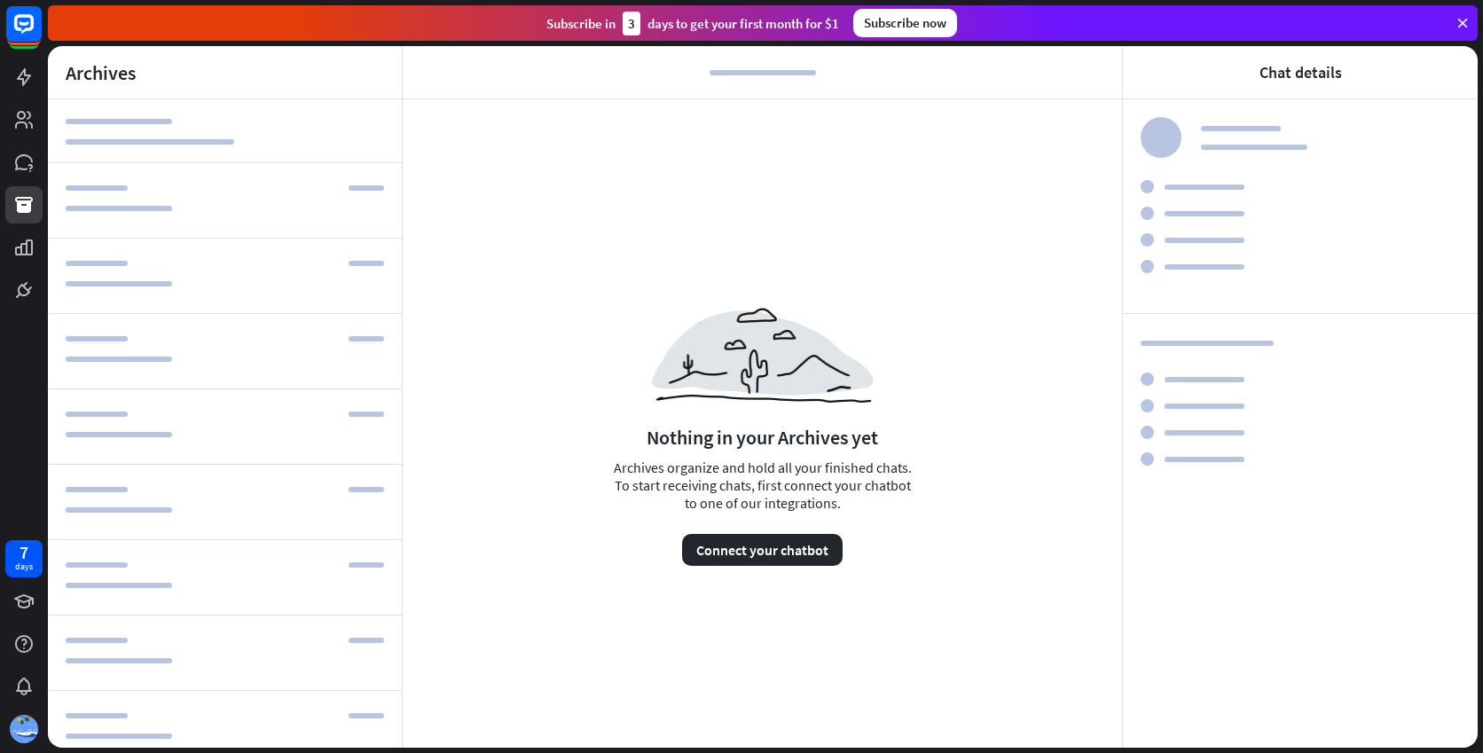
click at [48, 87] on div "Archives" at bounding box center [225, 72] width 354 height 53
